Goal: Complete application form

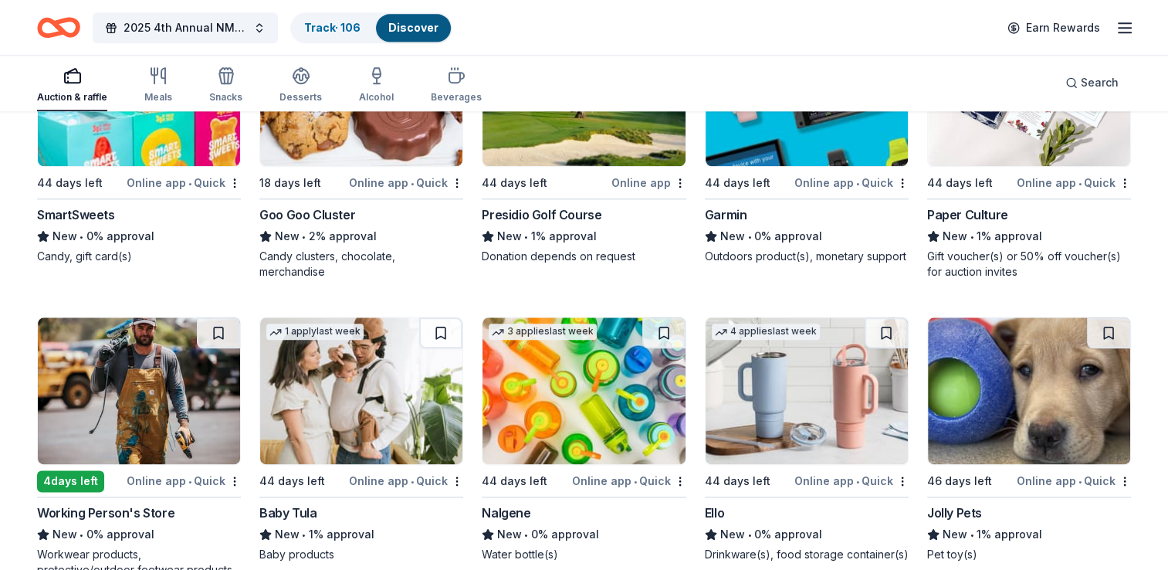
scroll to position [7621, 0]
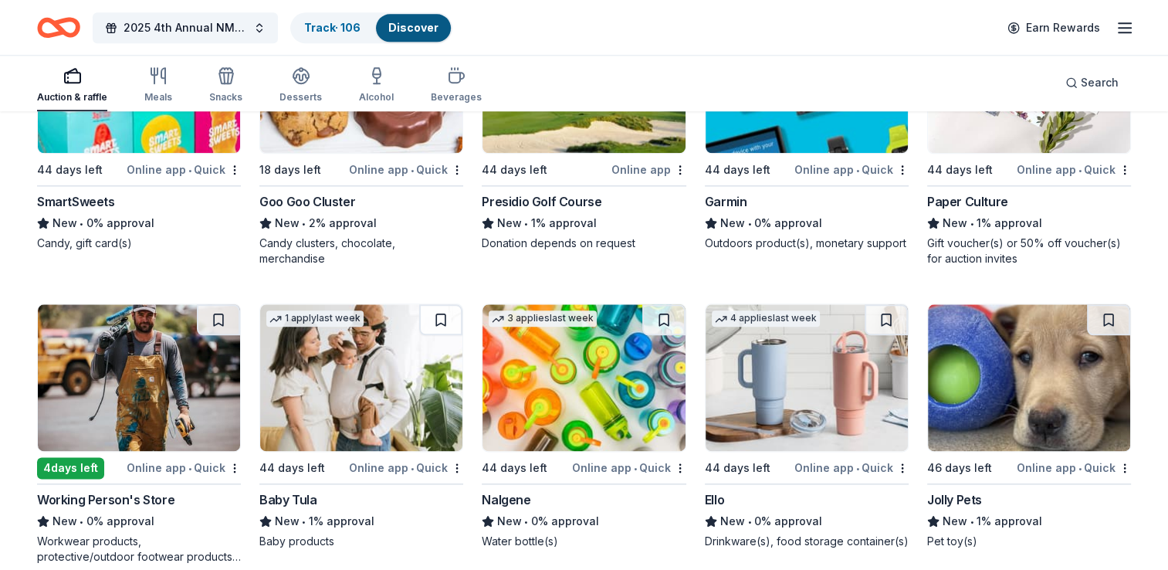
click at [178, 388] on img at bounding box center [139, 377] width 202 height 147
click at [355, 366] on img at bounding box center [361, 377] width 202 height 147
click at [560, 380] on img at bounding box center [584, 377] width 202 height 147
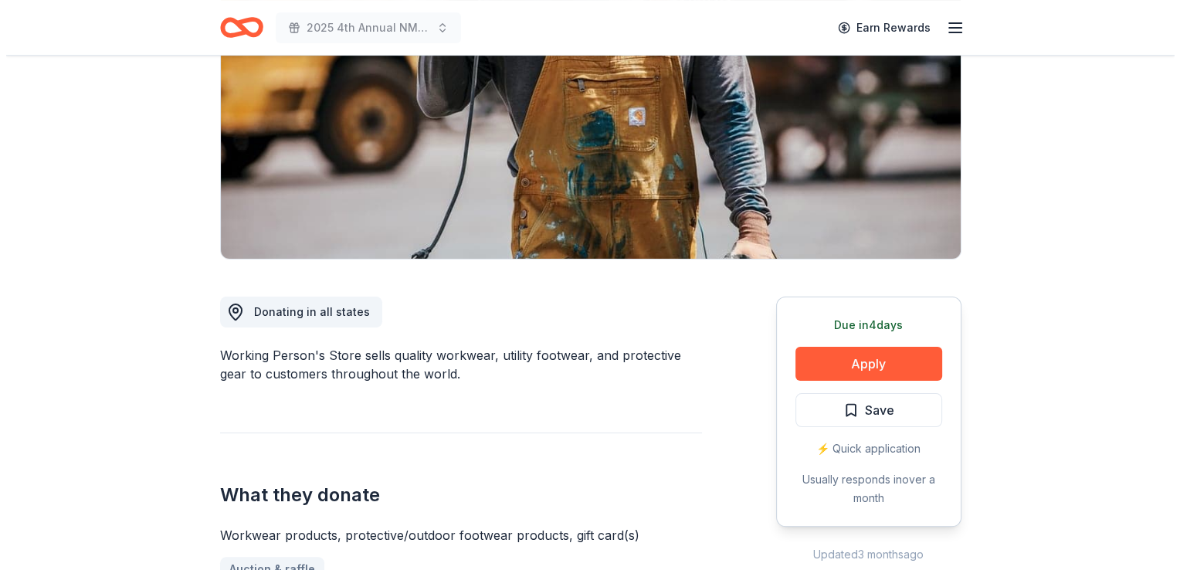
scroll to position [220, 0]
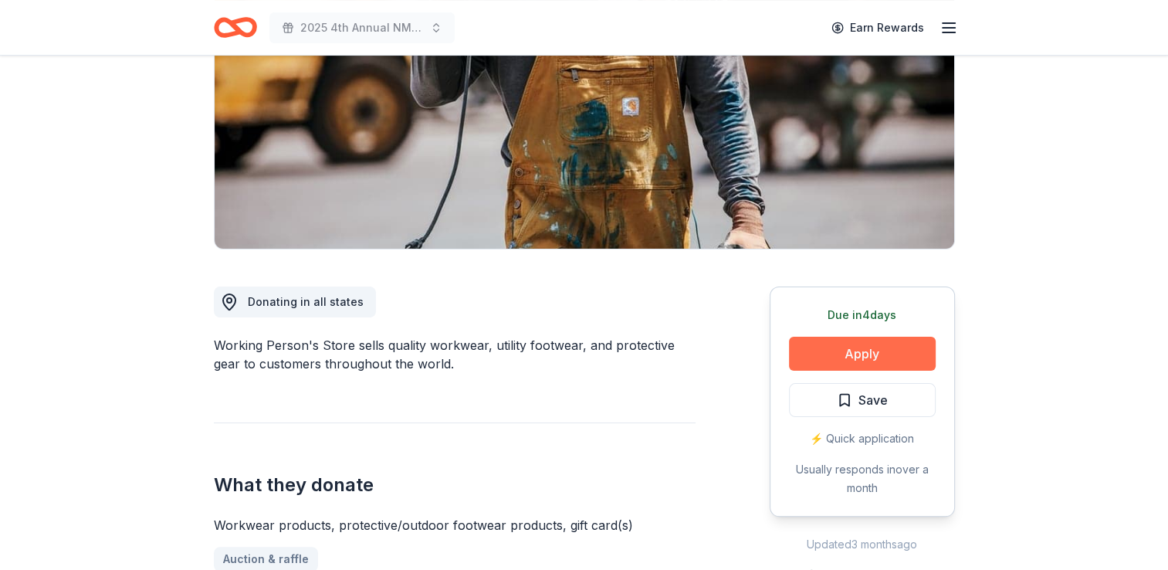
click at [860, 351] on button "Apply" at bounding box center [862, 354] width 147 height 34
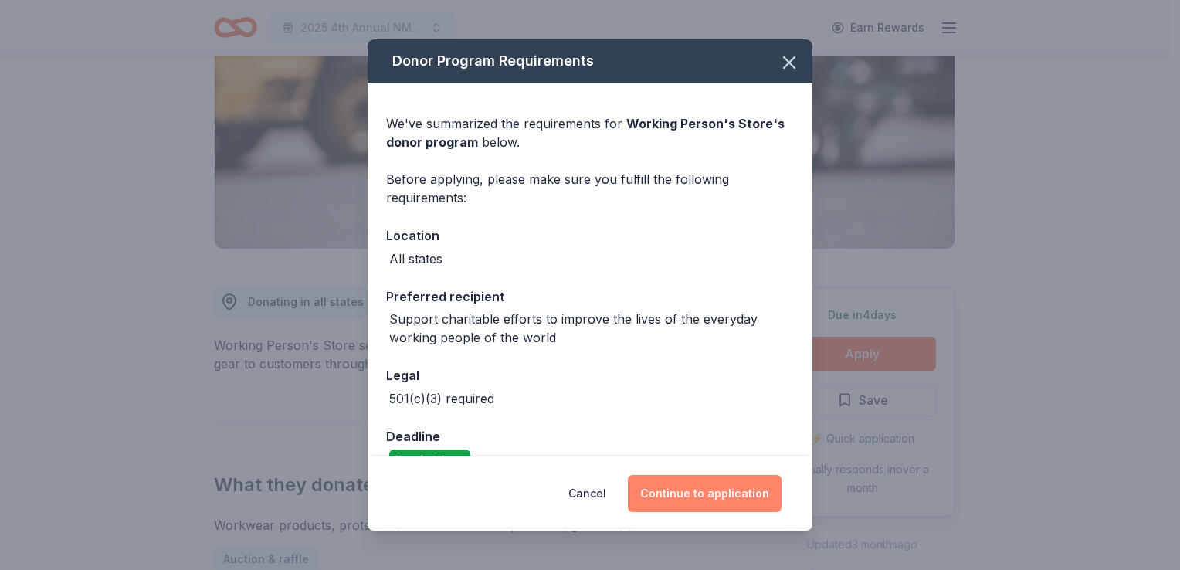
click at [692, 489] on button "Continue to application" at bounding box center [705, 493] width 154 height 37
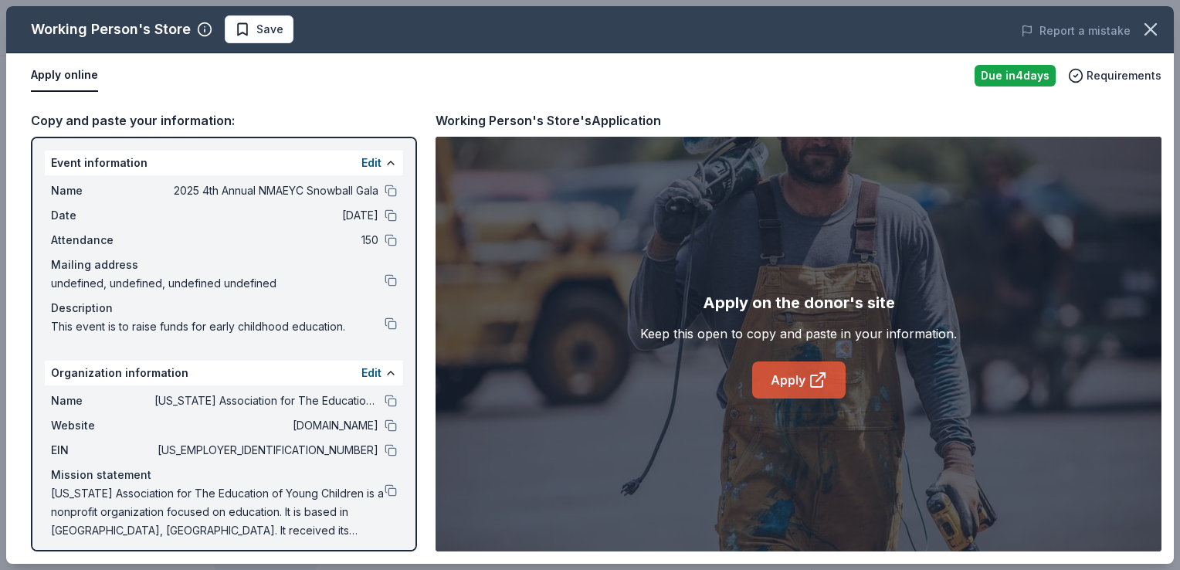
click at [788, 374] on link "Apply" at bounding box center [798, 379] width 93 height 37
click at [265, 30] on span "Save" at bounding box center [269, 29] width 27 height 19
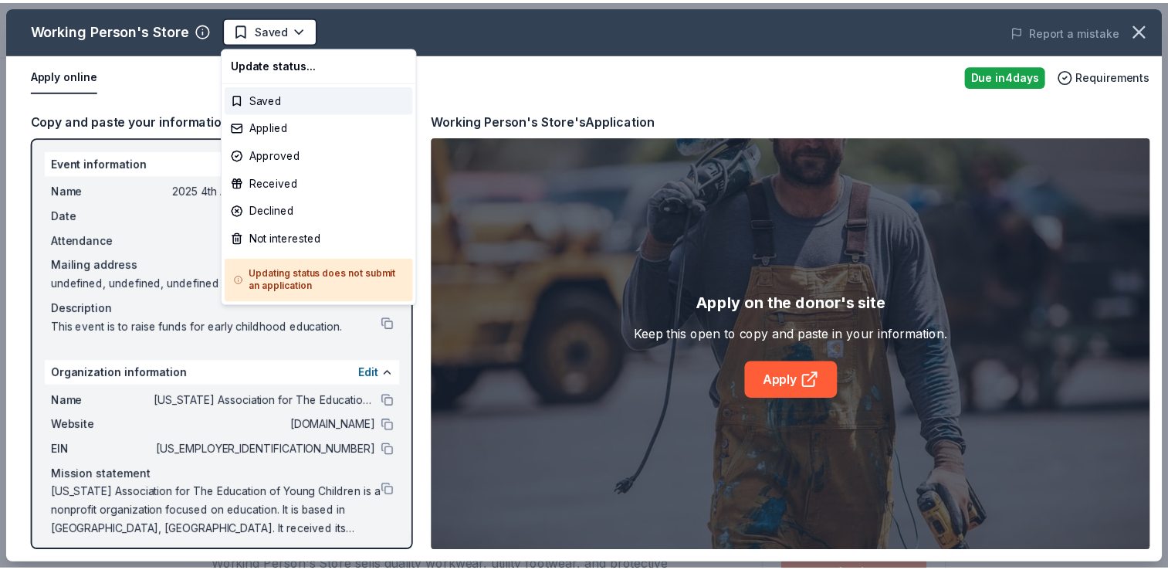
scroll to position [0, 0]
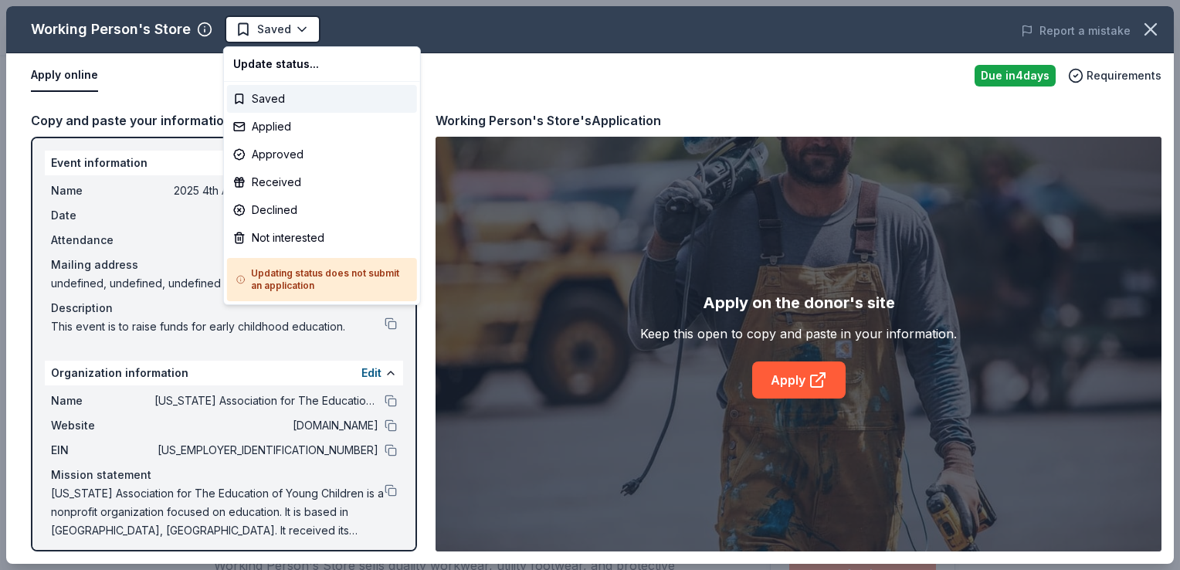
click at [265, 30] on html "2025 4th Annual NMAEYC Snowball Gala Saved Apply Due in 4 days Share Working Pe…" at bounding box center [590, 285] width 1180 height 570
click at [264, 123] on div "Applied" at bounding box center [322, 127] width 190 height 28
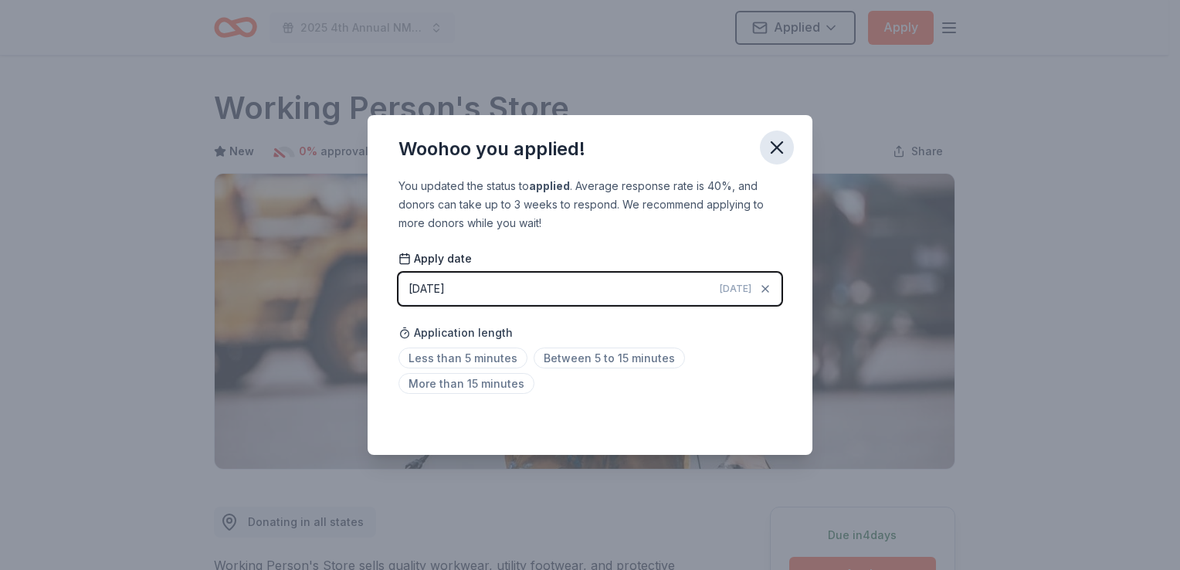
click at [778, 151] on icon "button" at bounding box center [777, 148] width 22 height 22
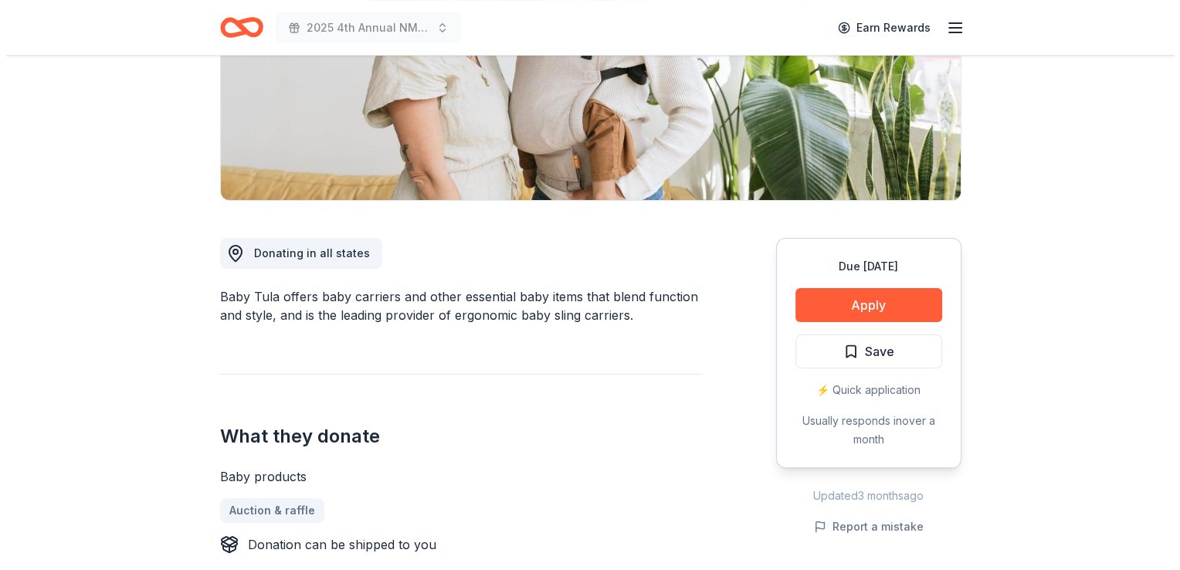
scroll to position [281, 0]
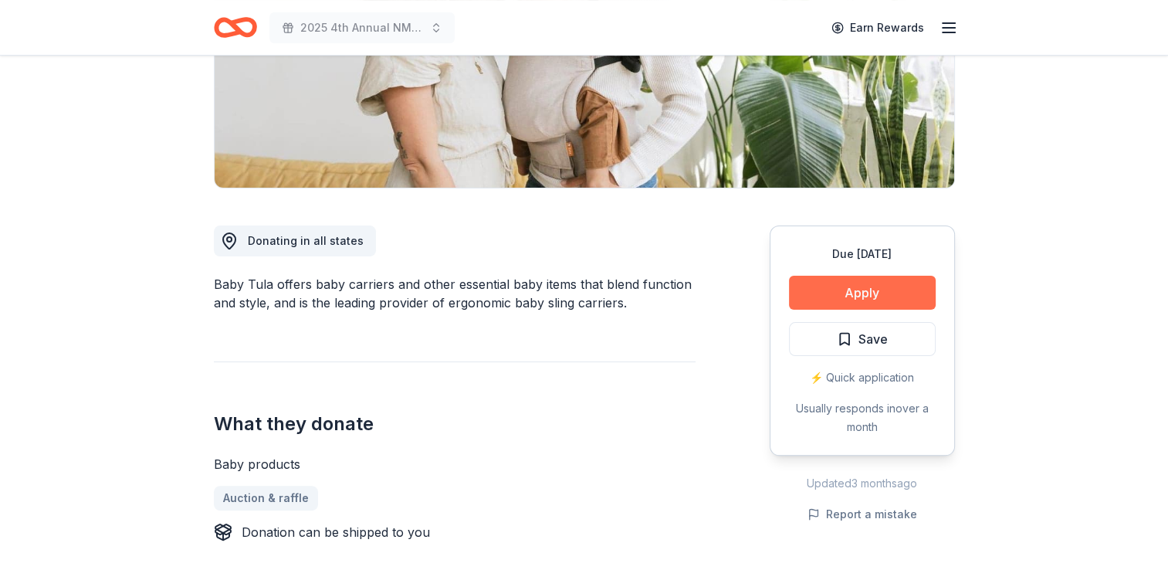
click at [862, 289] on button "Apply" at bounding box center [862, 293] width 147 height 34
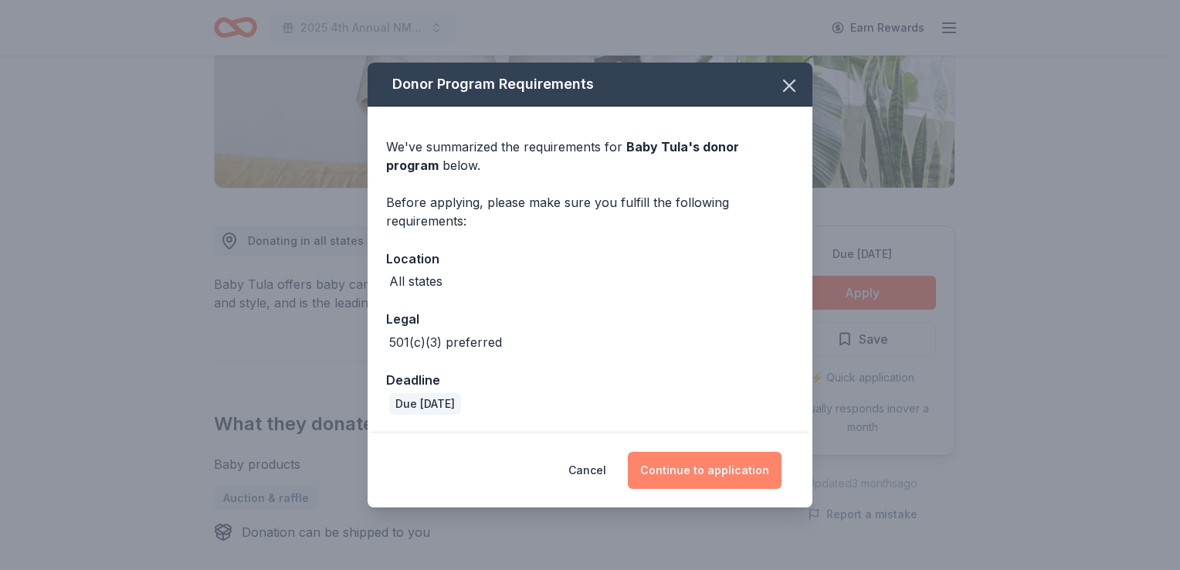
click at [710, 477] on button "Continue to application" at bounding box center [705, 470] width 154 height 37
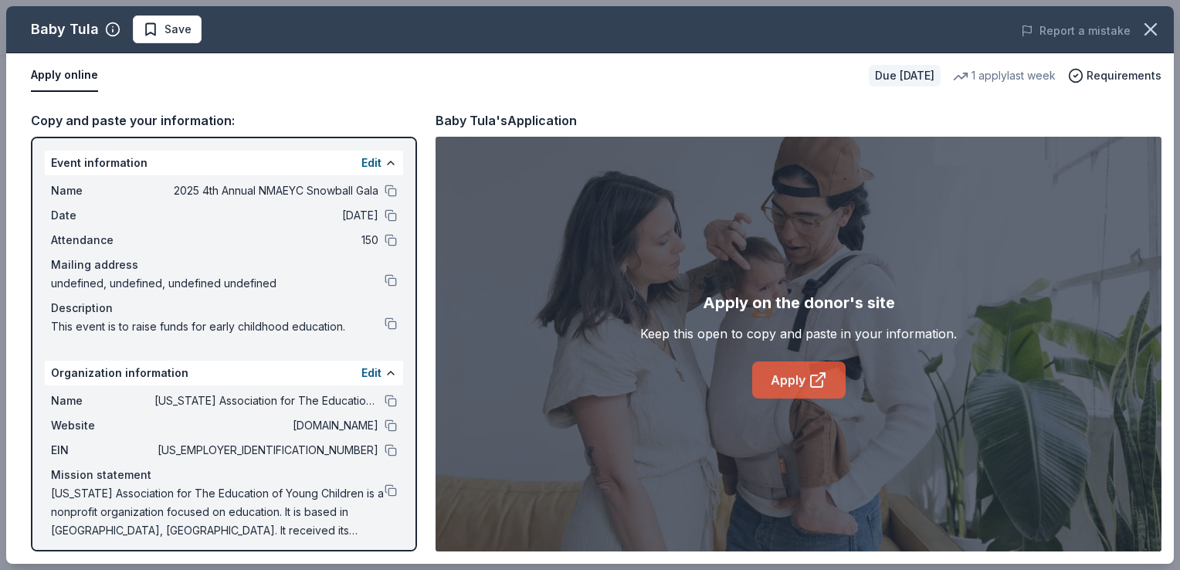
click at [787, 385] on link "Apply" at bounding box center [798, 379] width 93 height 37
click at [174, 32] on span "Save" at bounding box center [177, 29] width 27 height 19
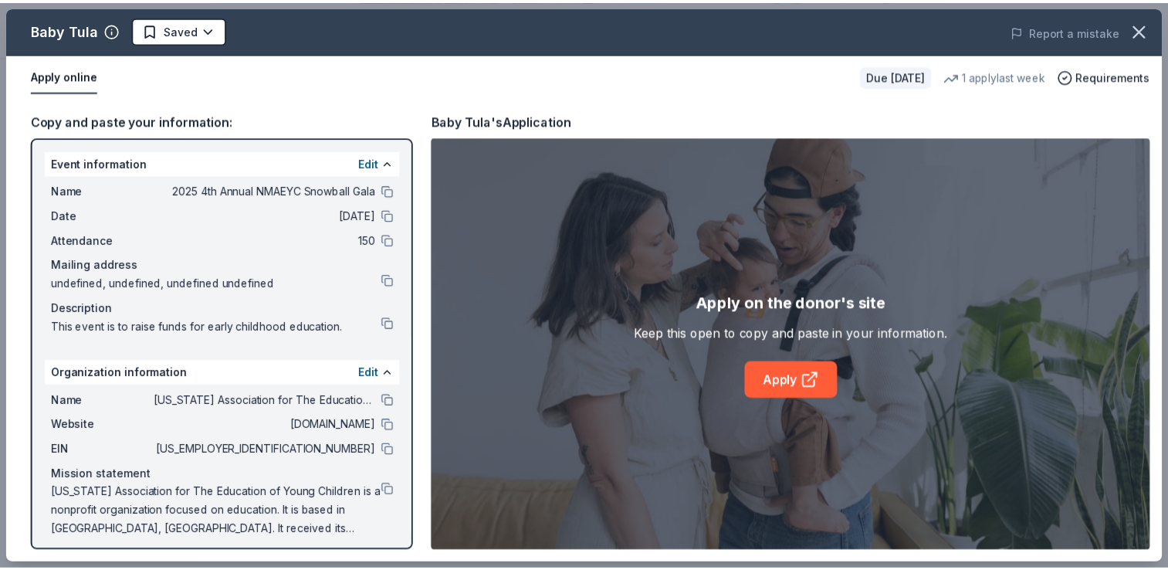
scroll to position [0, 0]
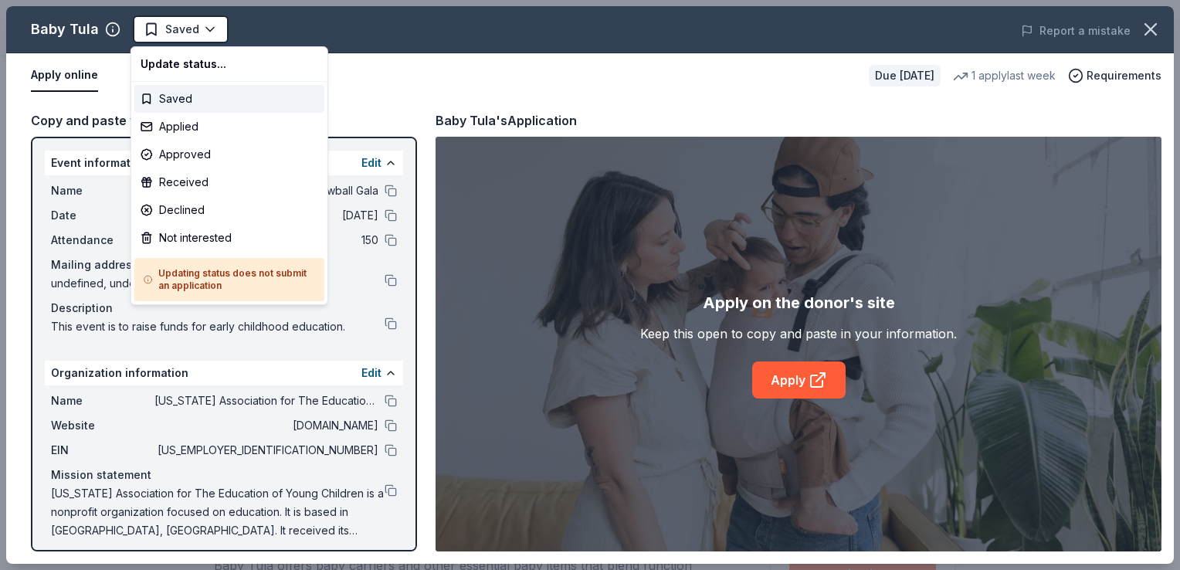
click at [174, 32] on html "2025 4th Annual NMAEYC Snowball Gala Saved Apply Due in 44 days Share Baby Tula…" at bounding box center [590, 285] width 1180 height 570
click at [170, 122] on div "Applied" at bounding box center [229, 127] width 190 height 28
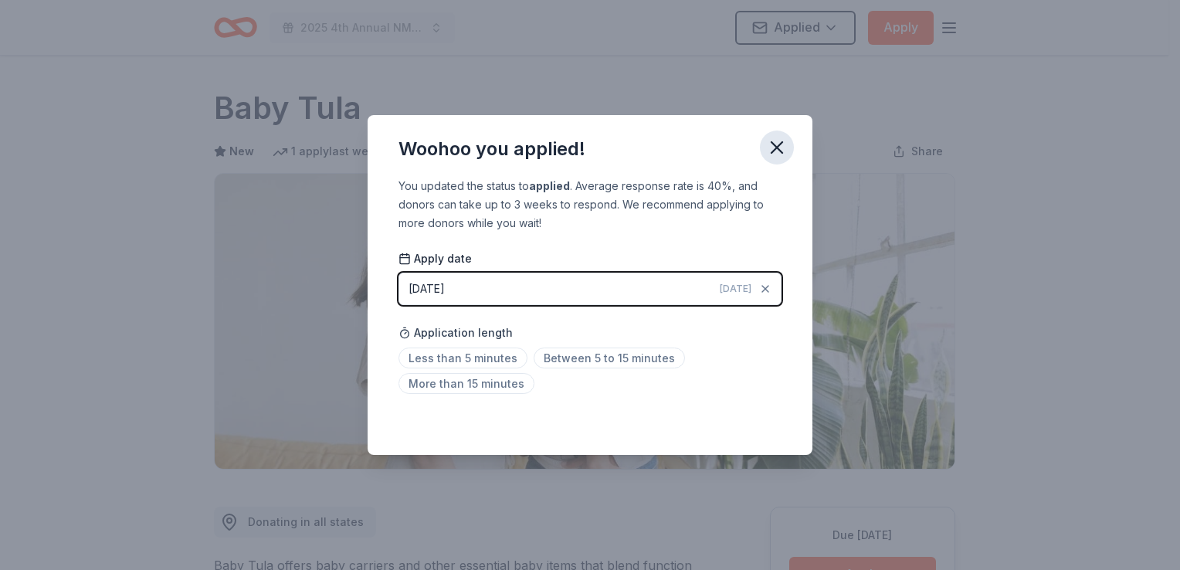
click at [775, 152] on icon "button" at bounding box center [777, 148] width 22 height 22
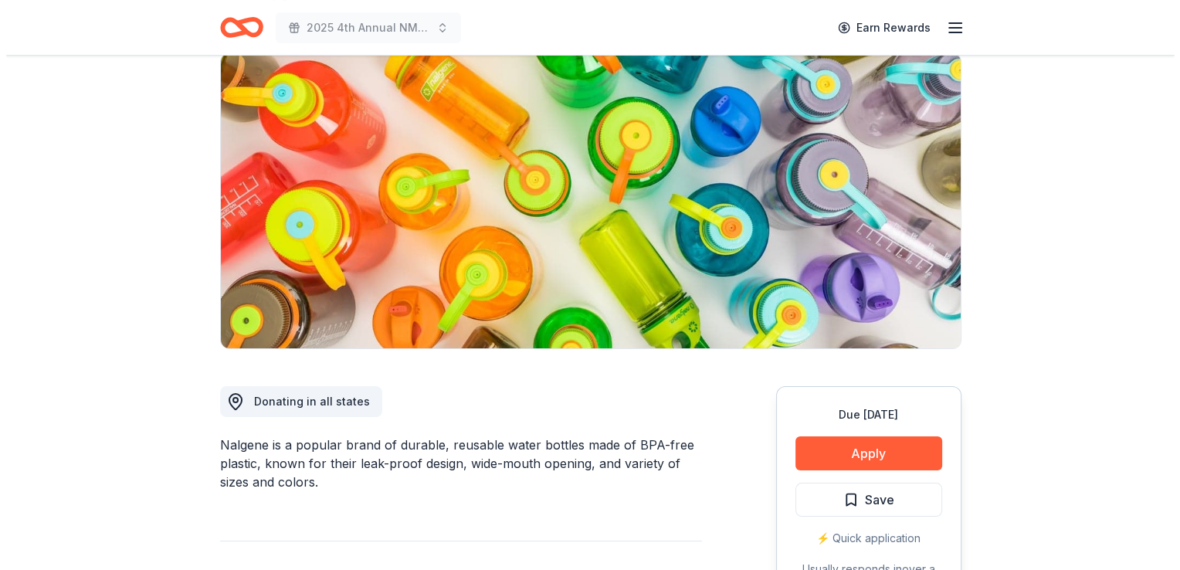
scroll to position [244, 0]
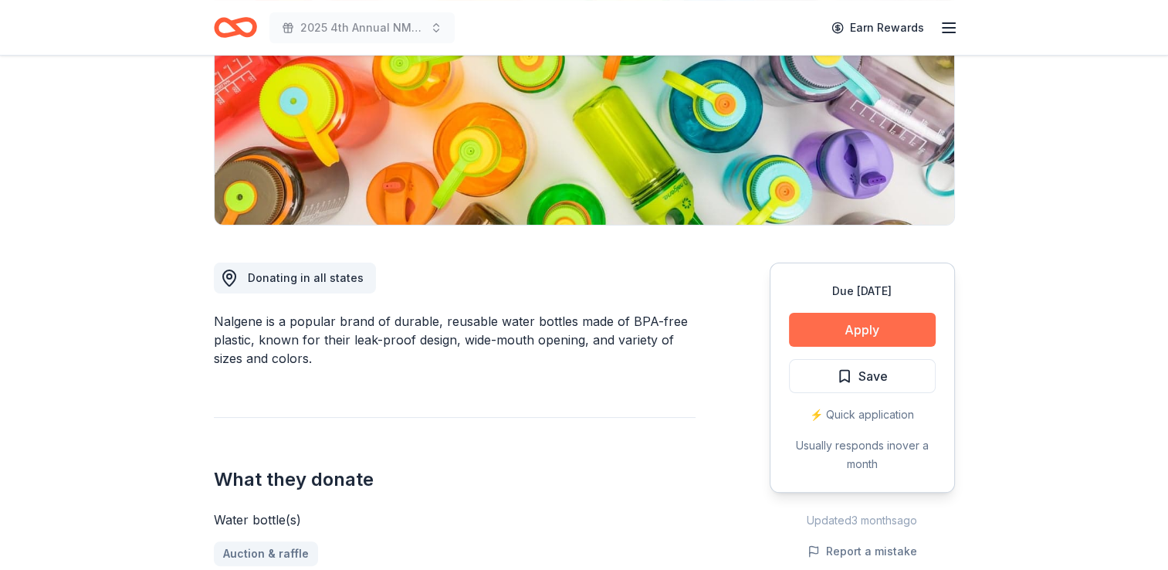
click at [849, 332] on button "Apply" at bounding box center [862, 330] width 147 height 34
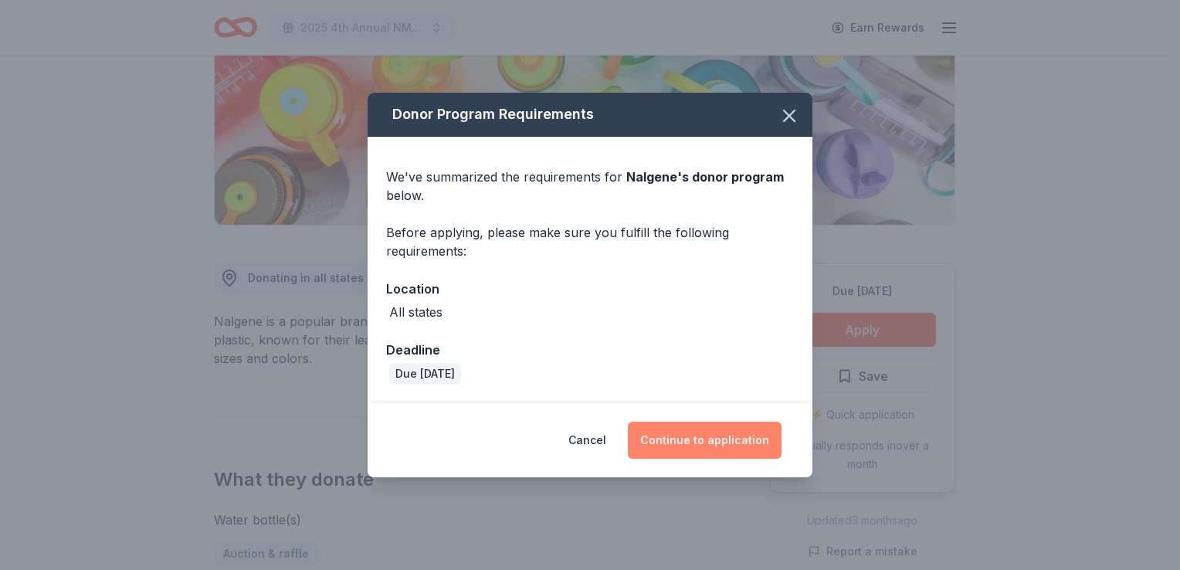
click at [683, 437] on button "Continue to application" at bounding box center [705, 440] width 154 height 37
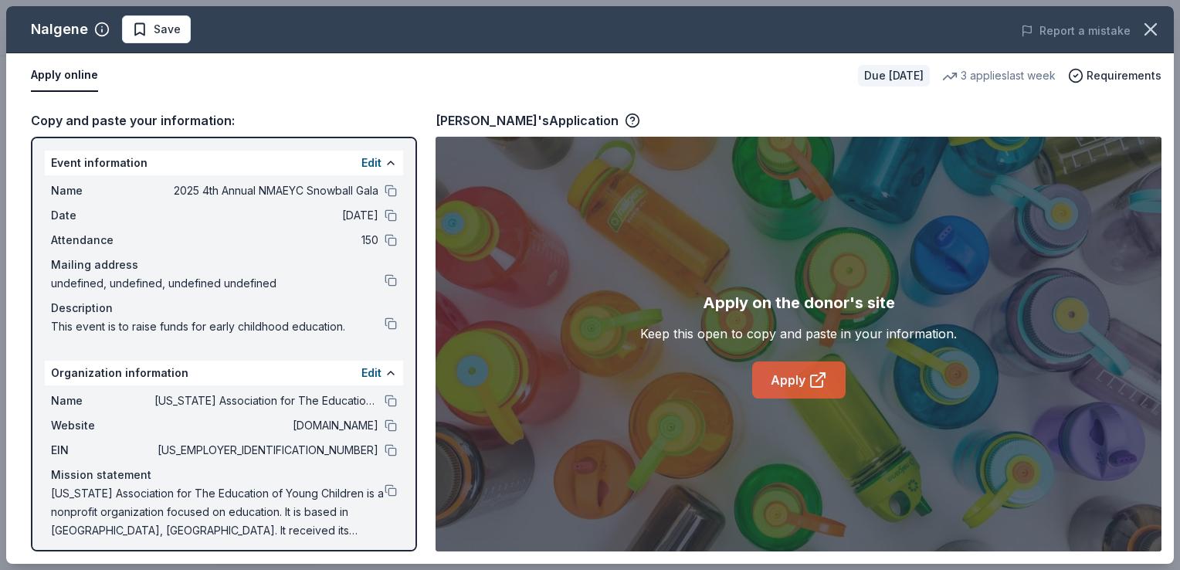
click at [791, 374] on link "Apply" at bounding box center [798, 379] width 93 height 37
click at [162, 36] on span "Save" at bounding box center [167, 29] width 27 height 19
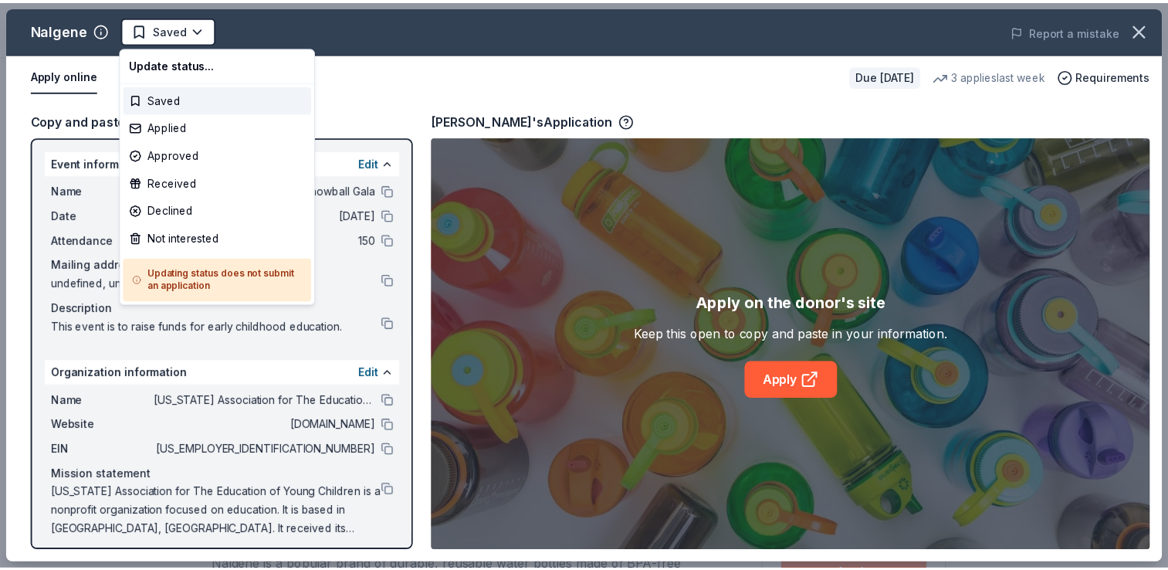
scroll to position [0, 0]
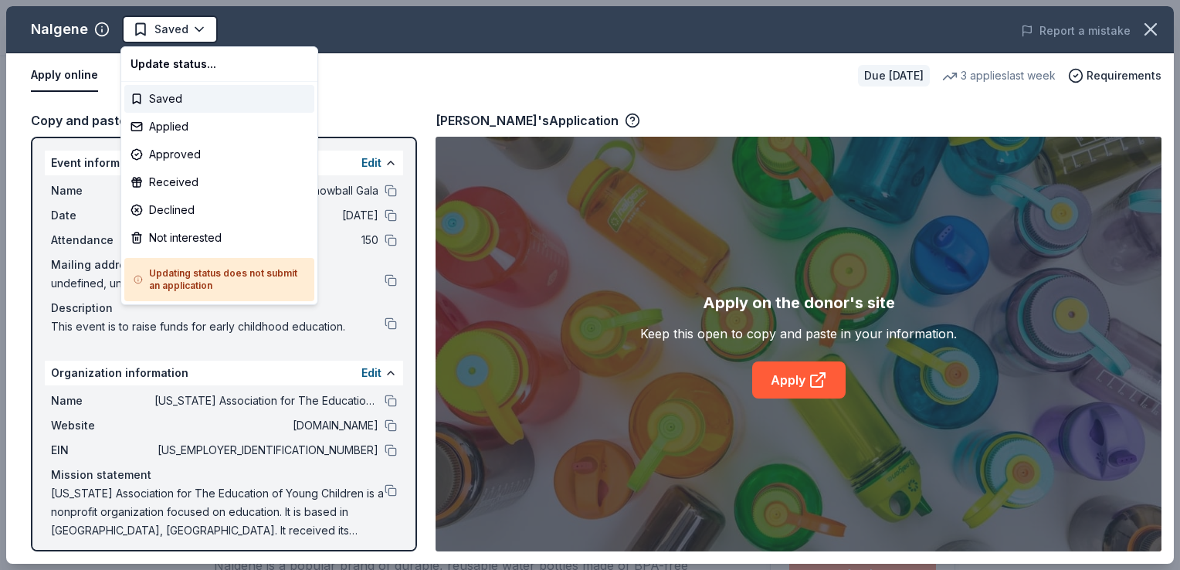
click at [162, 36] on html "2025 4th Annual NMAEYC Snowball Gala Earn Rewards Due in 44 days Share Nalgene …" at bounding box center [590, 285] width 1180 height 570
click at [164, 124] on div "Applied" at bounding box center [219, 127] width 190 height 28
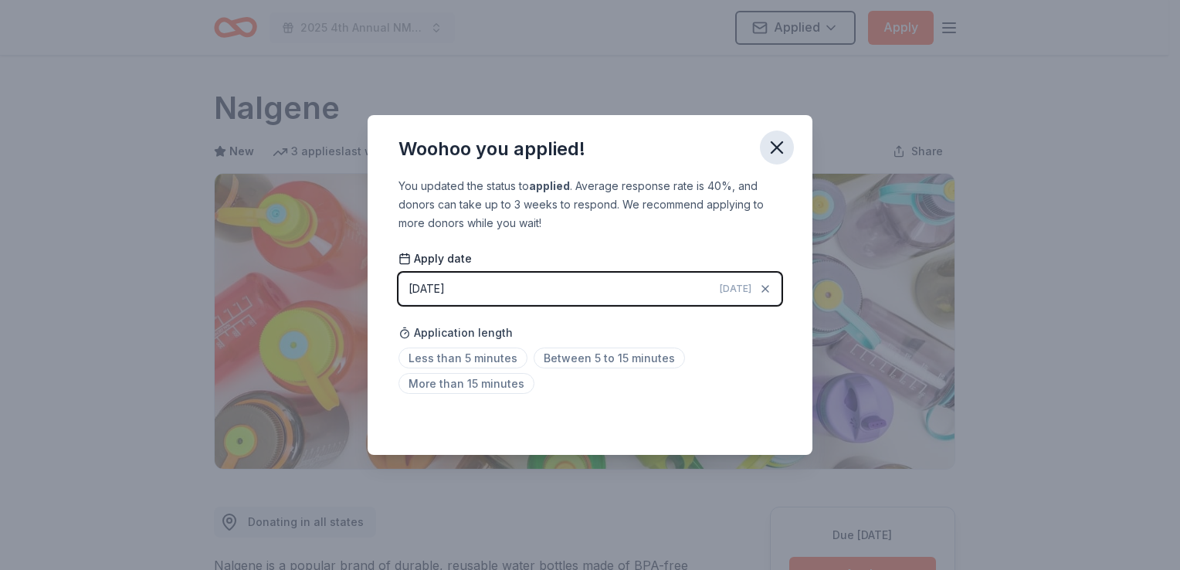
click at [773, 146] on icon "button" at bounding box center [777, 148] width 22 height 22
